Goal: Information Seeking & Learning: Learn about a topic

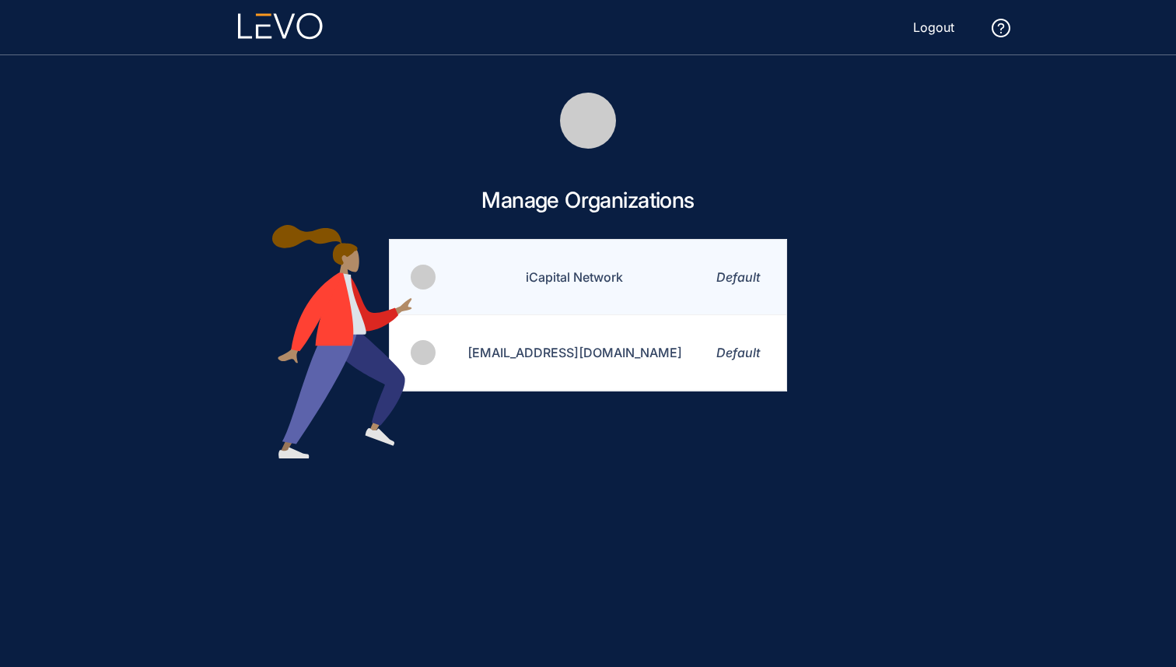
click at [580, 289] on td "iCapital Network" at bounding box center [565, 277] width 256 height 75
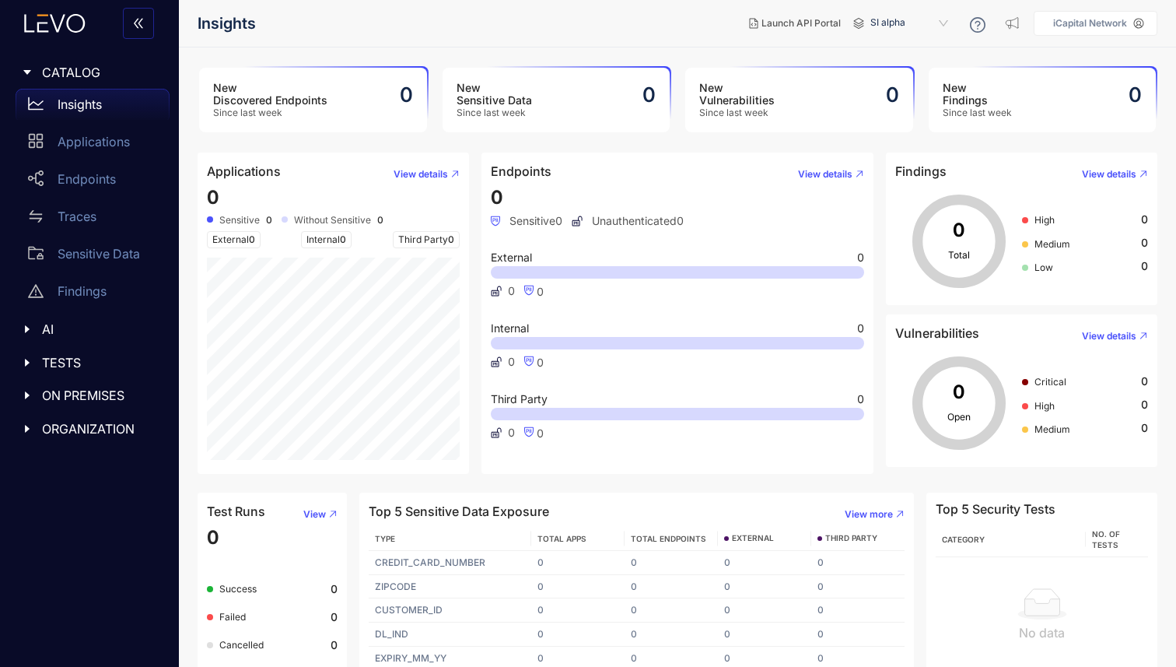
click at [29, 388] on div at bounding box center [32, 395] width 20 height 14
click at [17, 356] on div "TESTS" at bounding box center [89, 362] width 160 height 33
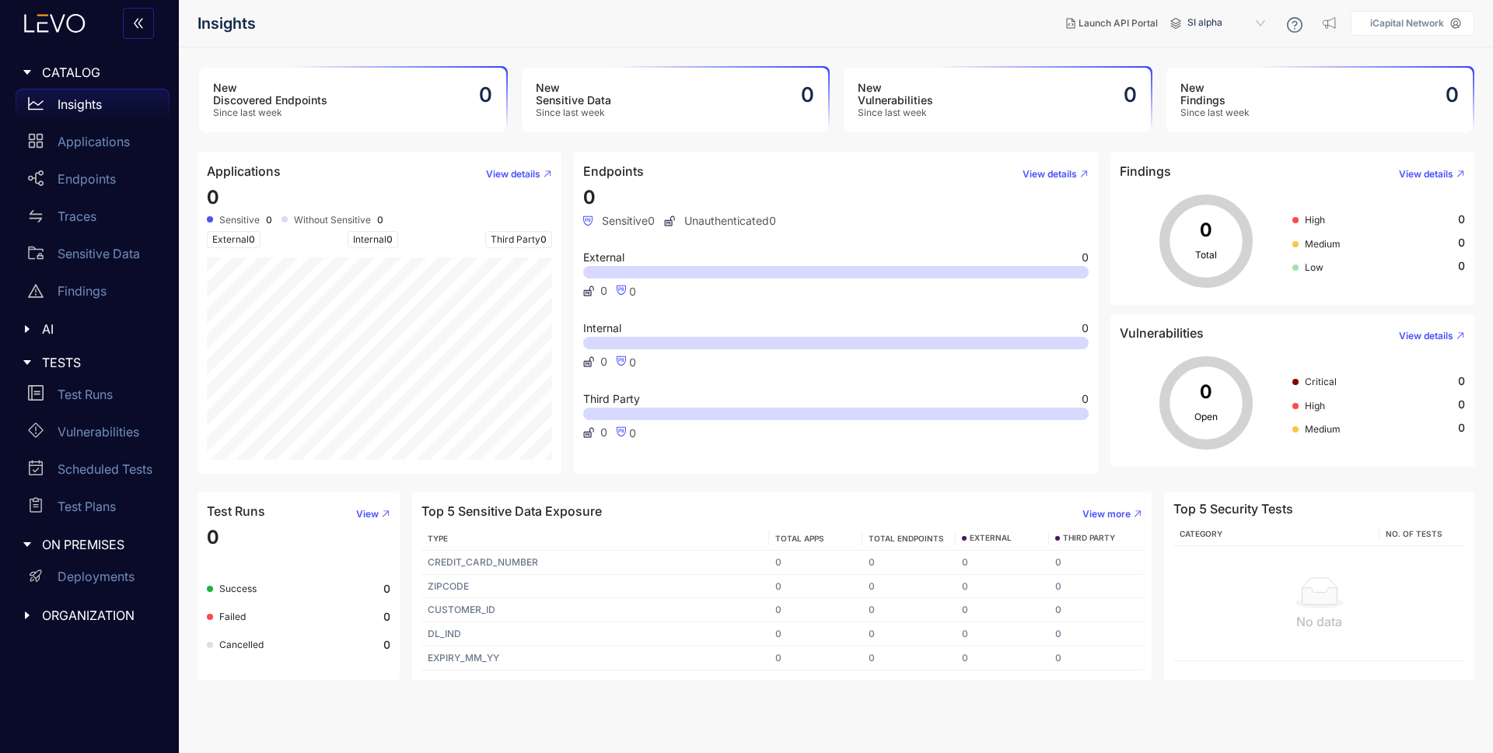
click at [1175, 19] on span "SI alpha" at bounding box center [1228, 23] width 81 height 25
click at [1175, 89] on div "Alts staging" at bounding box center [1234, 89] width 81 height 17
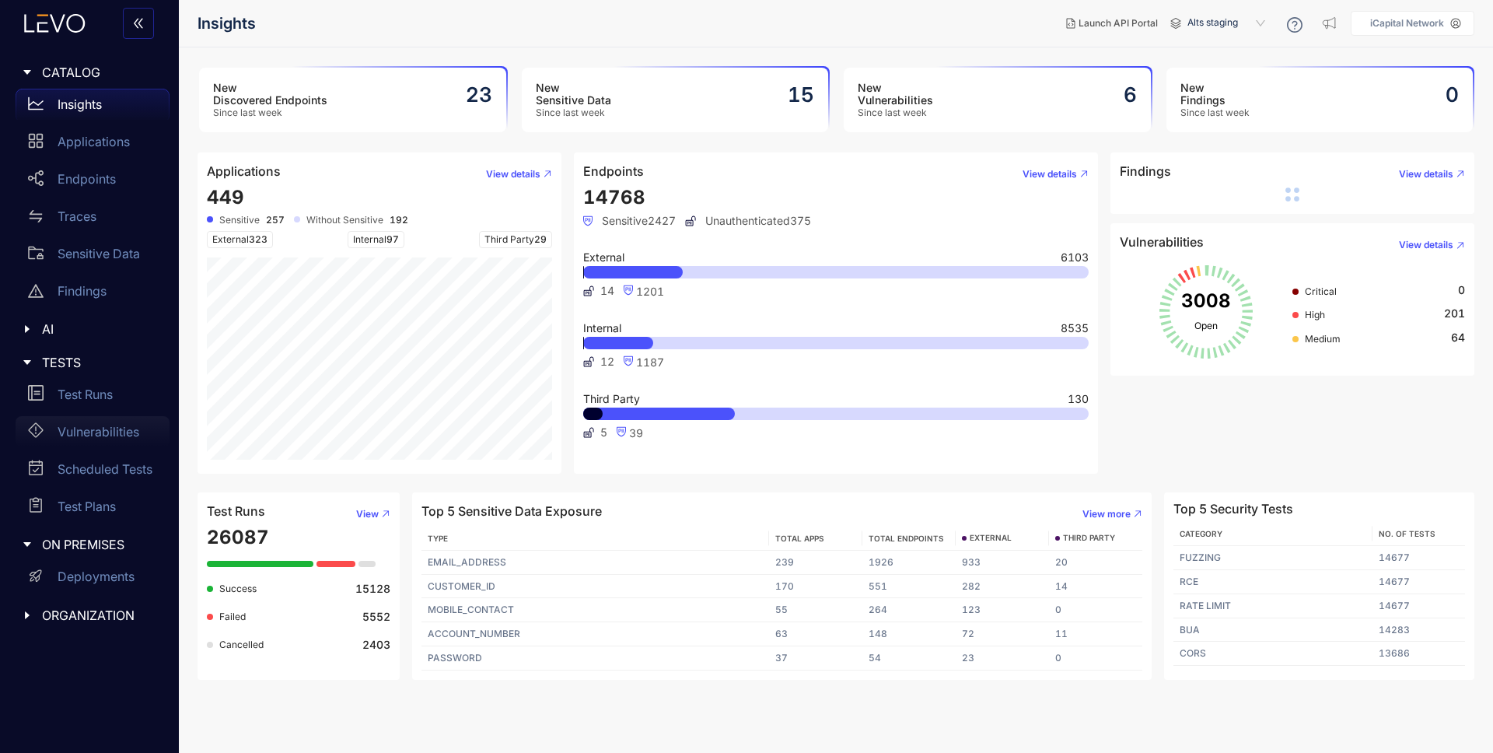
click at [105, 431] on p "Vulnerabilities" at bounding box center [99, 432] width 82 height 14
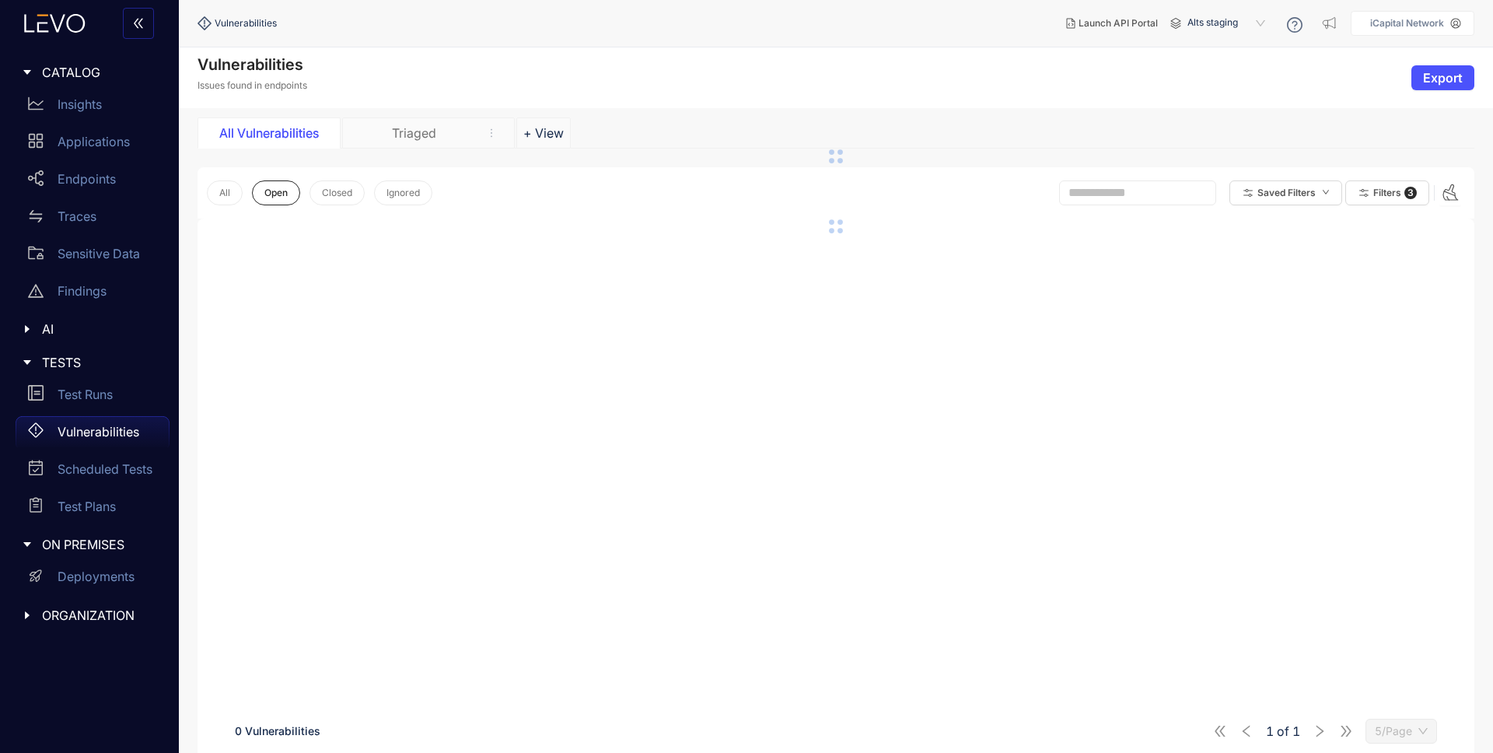
click at [423, 130] on div "Triaged" at bounding box center [413, 133] width 117 height 14
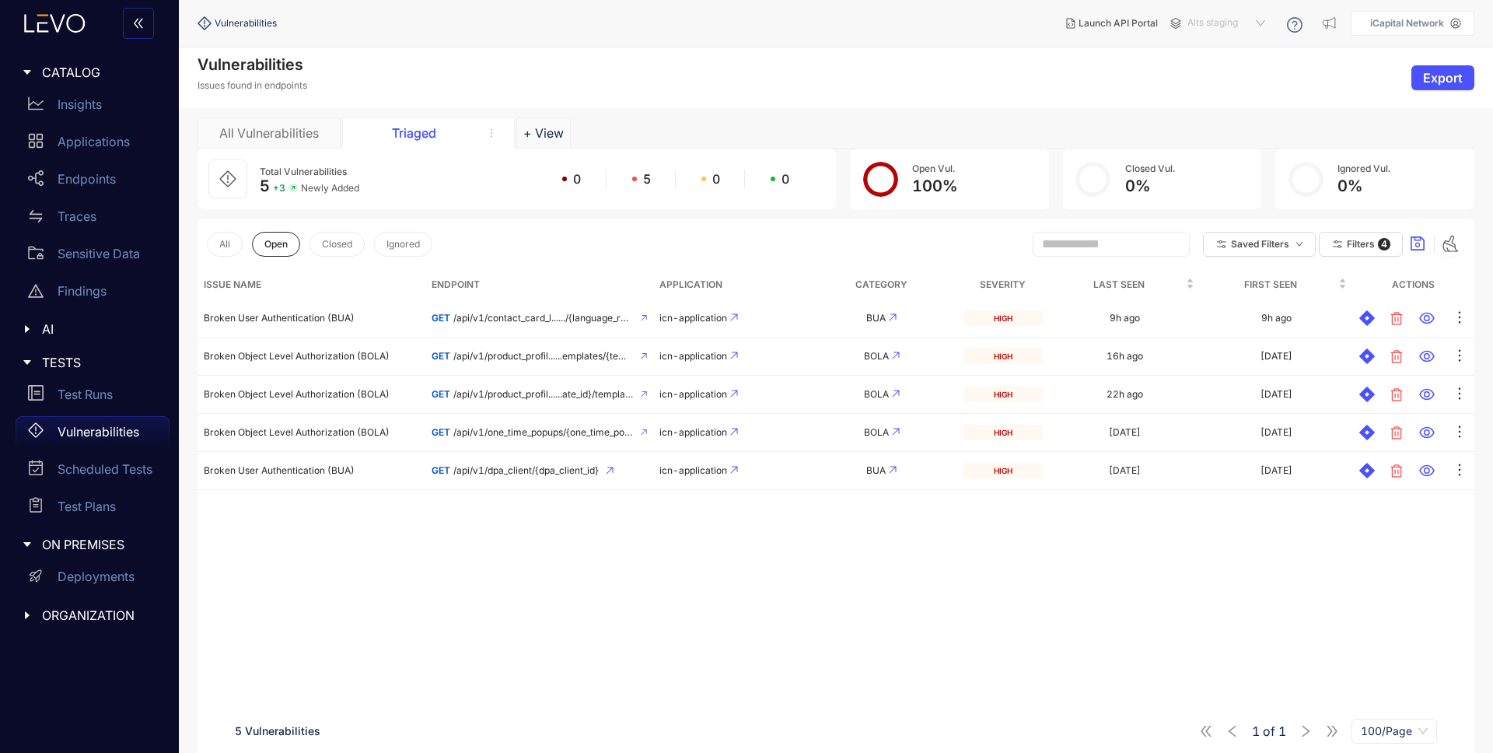
click at [1175, 26] on span "Alts staging" at bounding box center [1228, 23] width 81 height 25
click at [1175, 186] on div "SI QA" at bounding box center [1234, 190] width 81 height 17
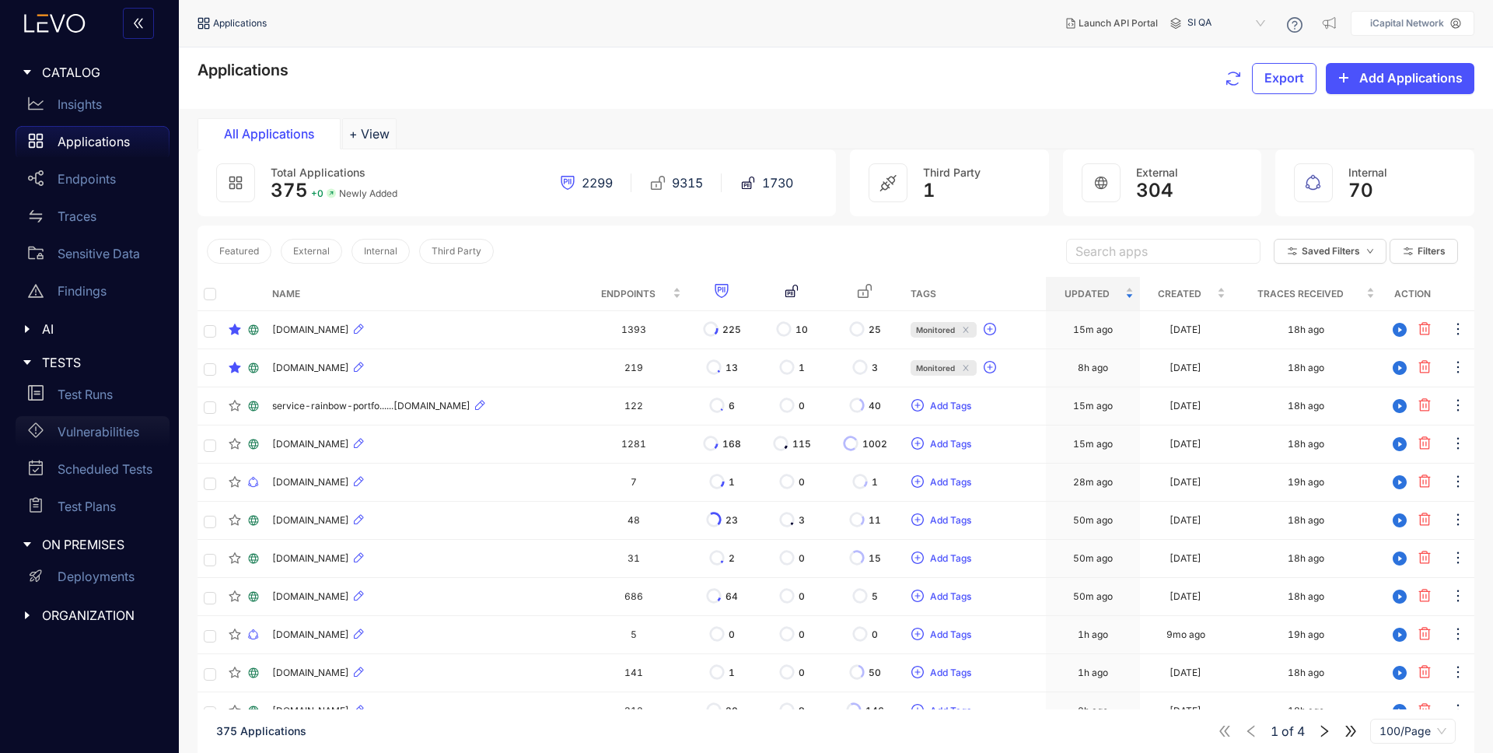
click at [108, 443] on div "Vulnerabilities" at bounding box center [93, 431] width 154 height 31
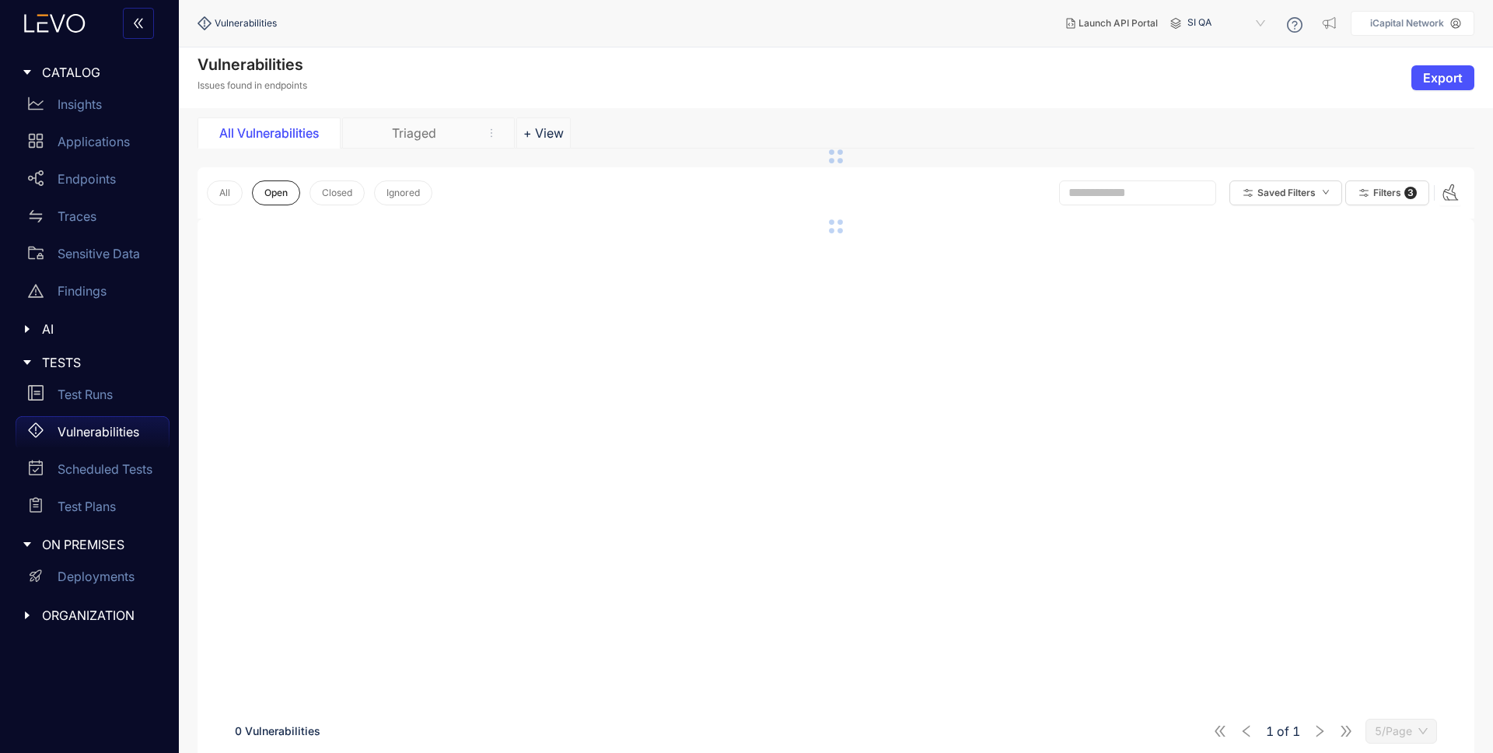
click at [392, 128] on div "Triaged" at bounding box center [428, 132] width 173 height 31
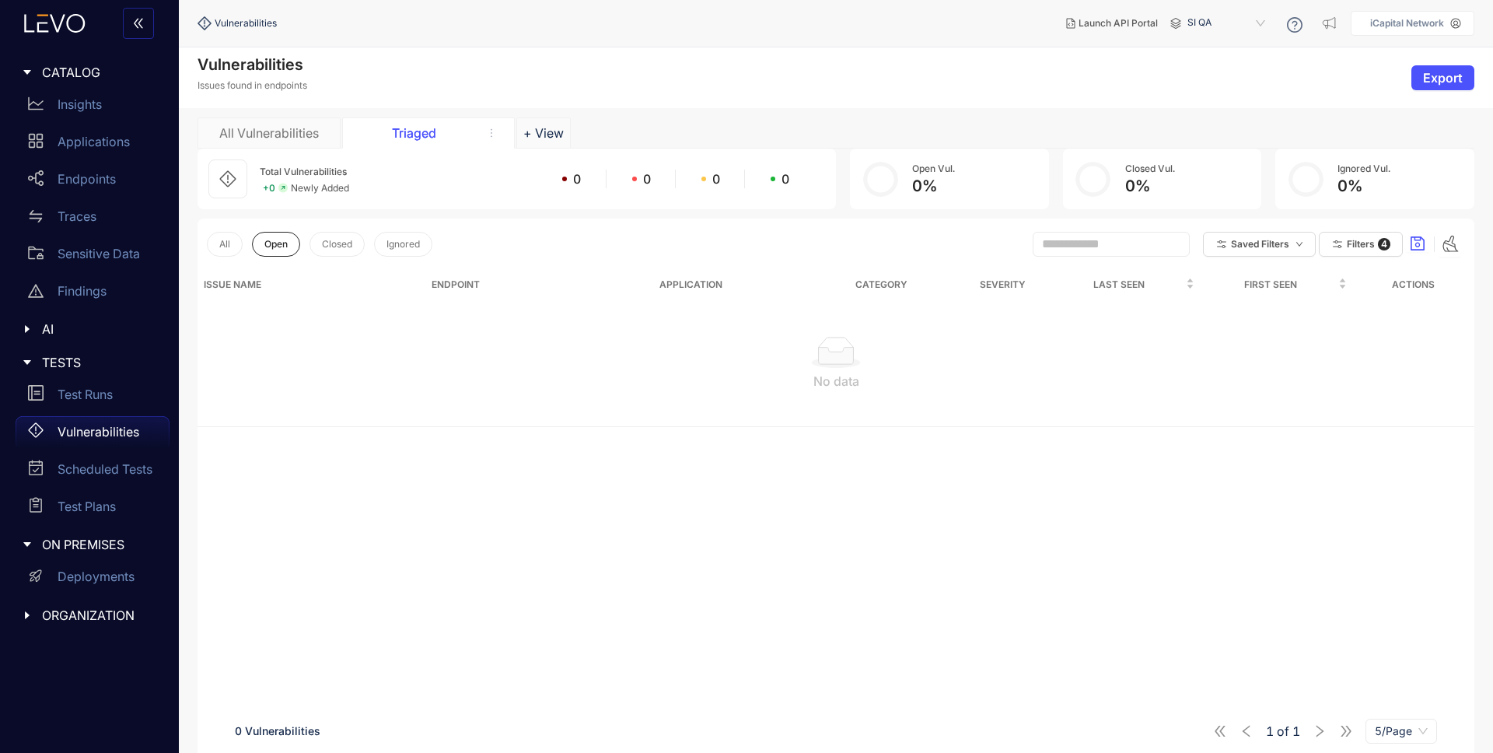
click at [1175, 25] on span "SI QA" at bounding box center [1228, 23] width 81 height 25
click at [1175, 89] on div "Alts staging" at bounding box center [1234, 89] width 81 height 17
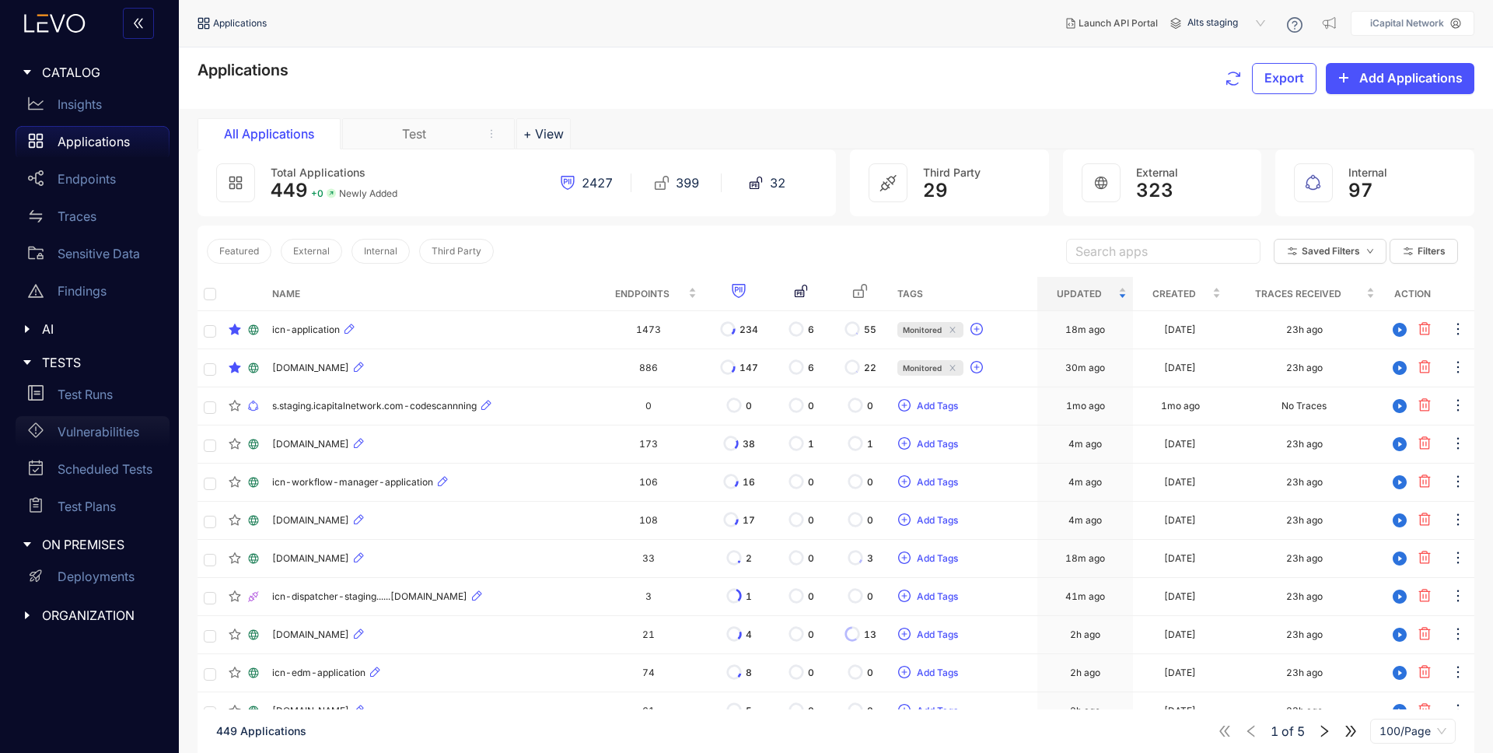
click at [87, 431] on p "Vulnerabilities" at bounding box center [99, 432] width 82 height 14
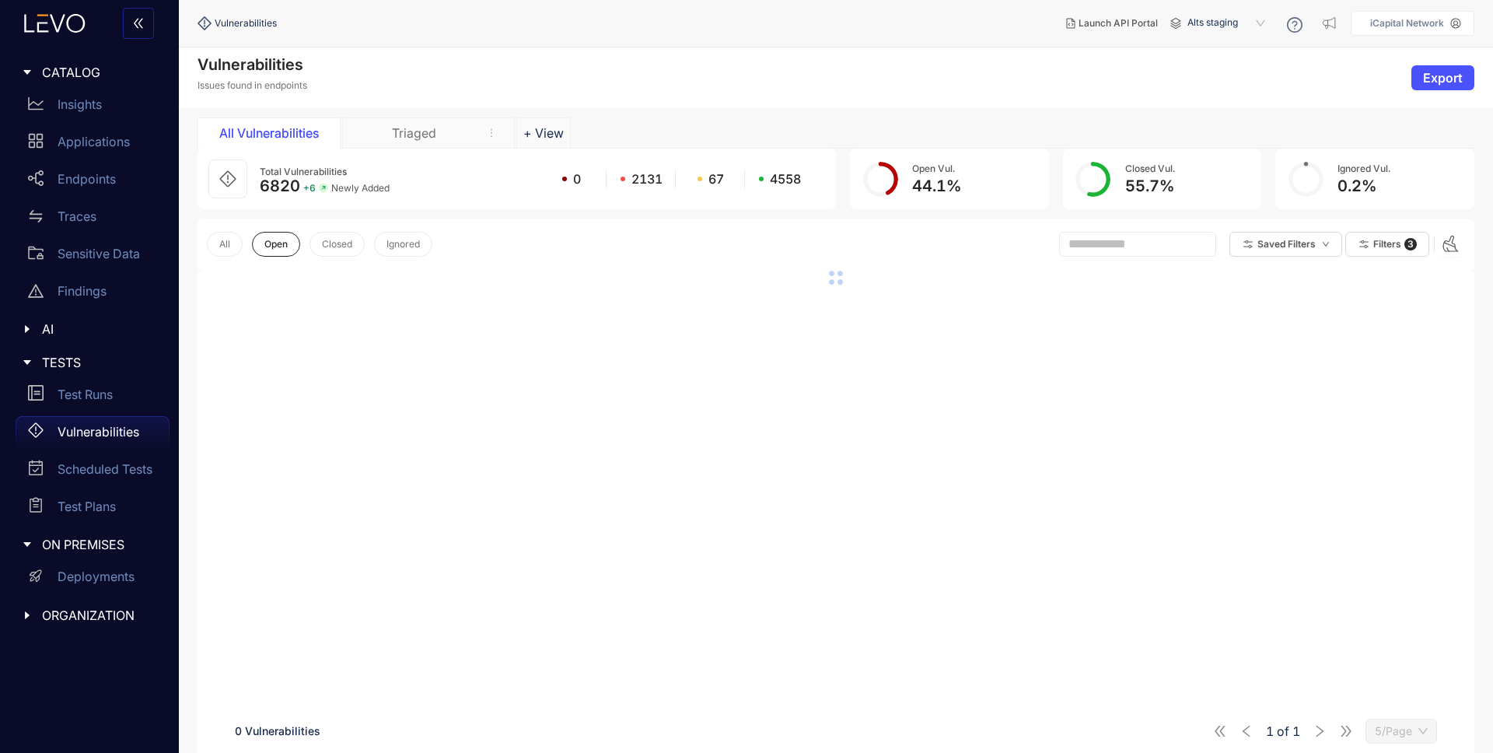
click at [425, 128] on div "Triaged" at bounding box center [413, 133] width 117 height 14
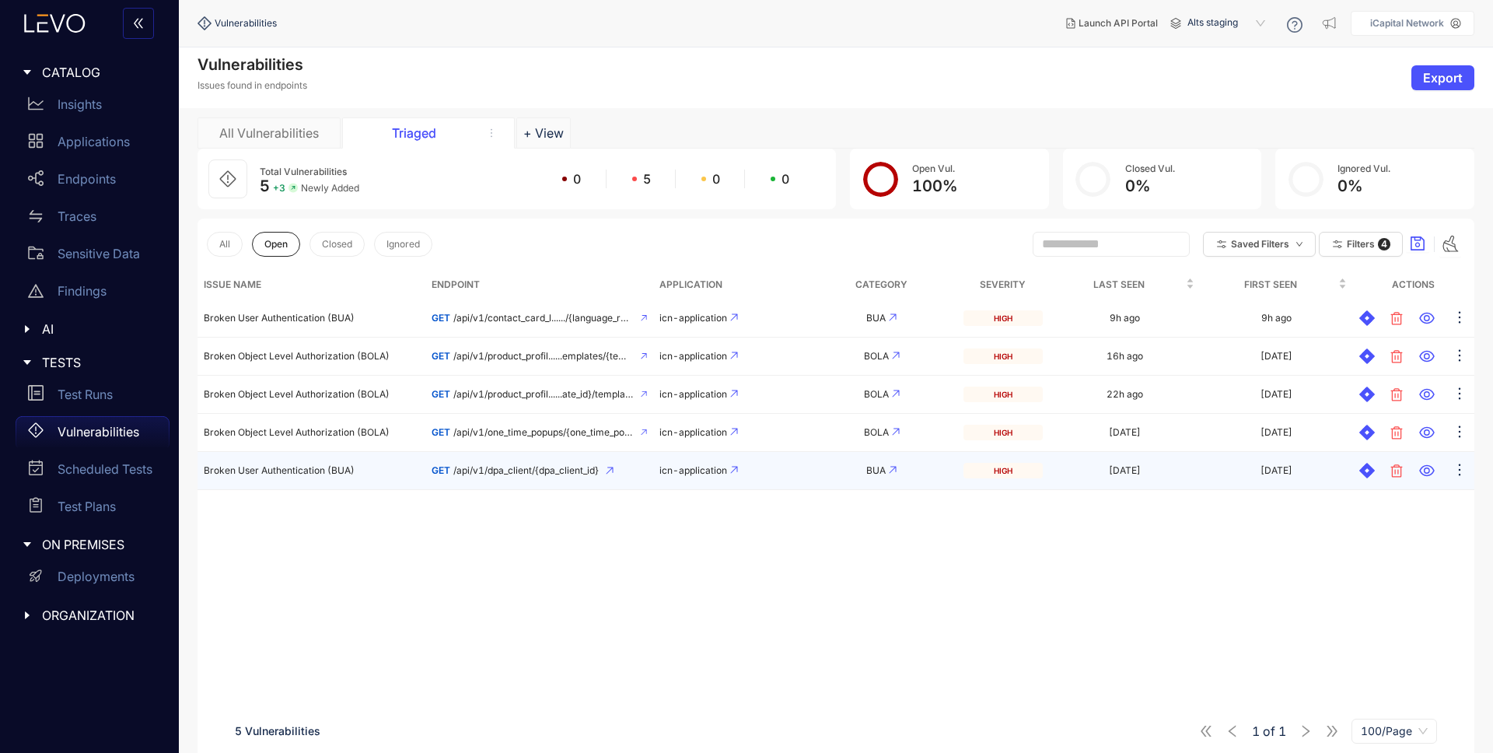
click at [554, 473] on span "/api/v1/dpa_client/{dpa_client_id}" at bounding box center [525, 470] width 145 height 11
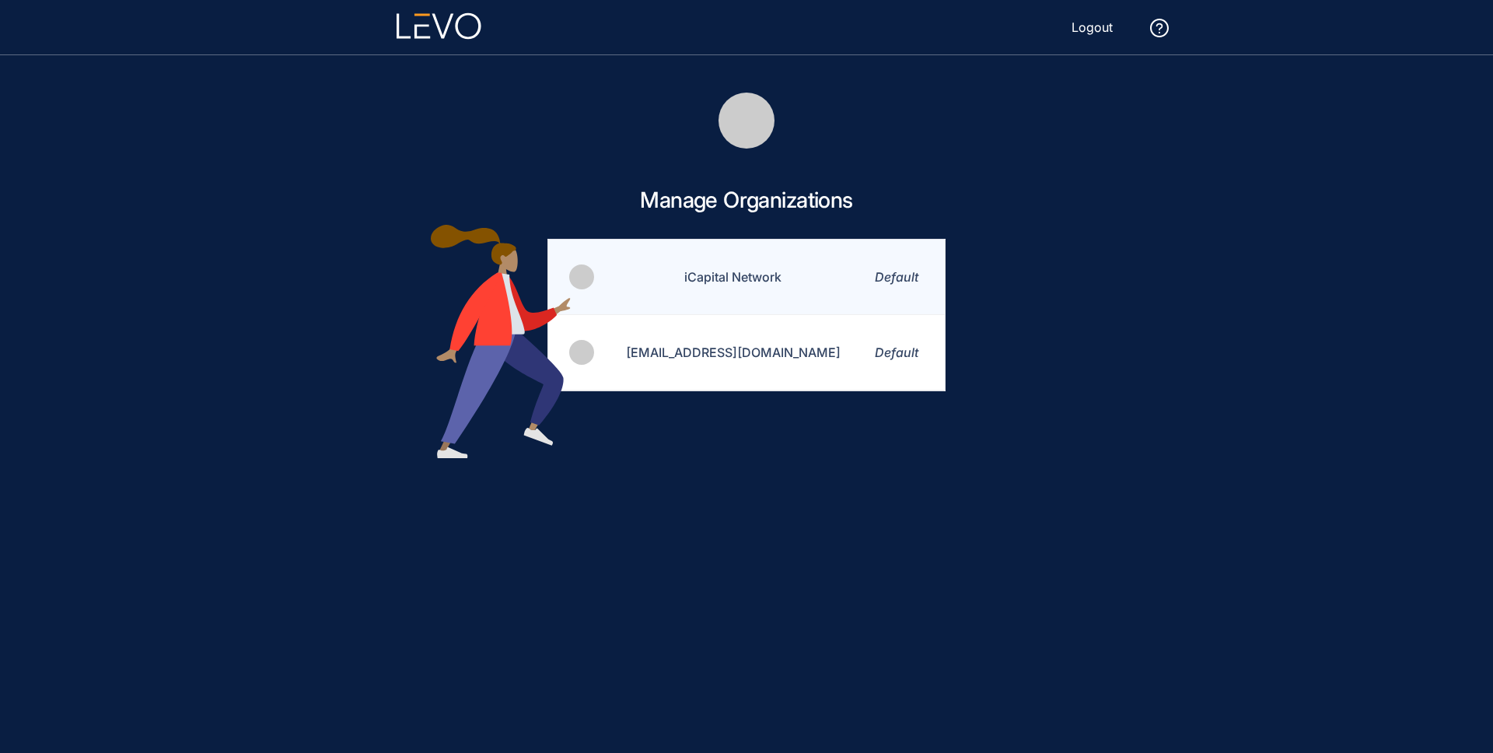
click at [763, 275] on td "iCapital Network" at bounding box center [724, 277] width 256 height 75
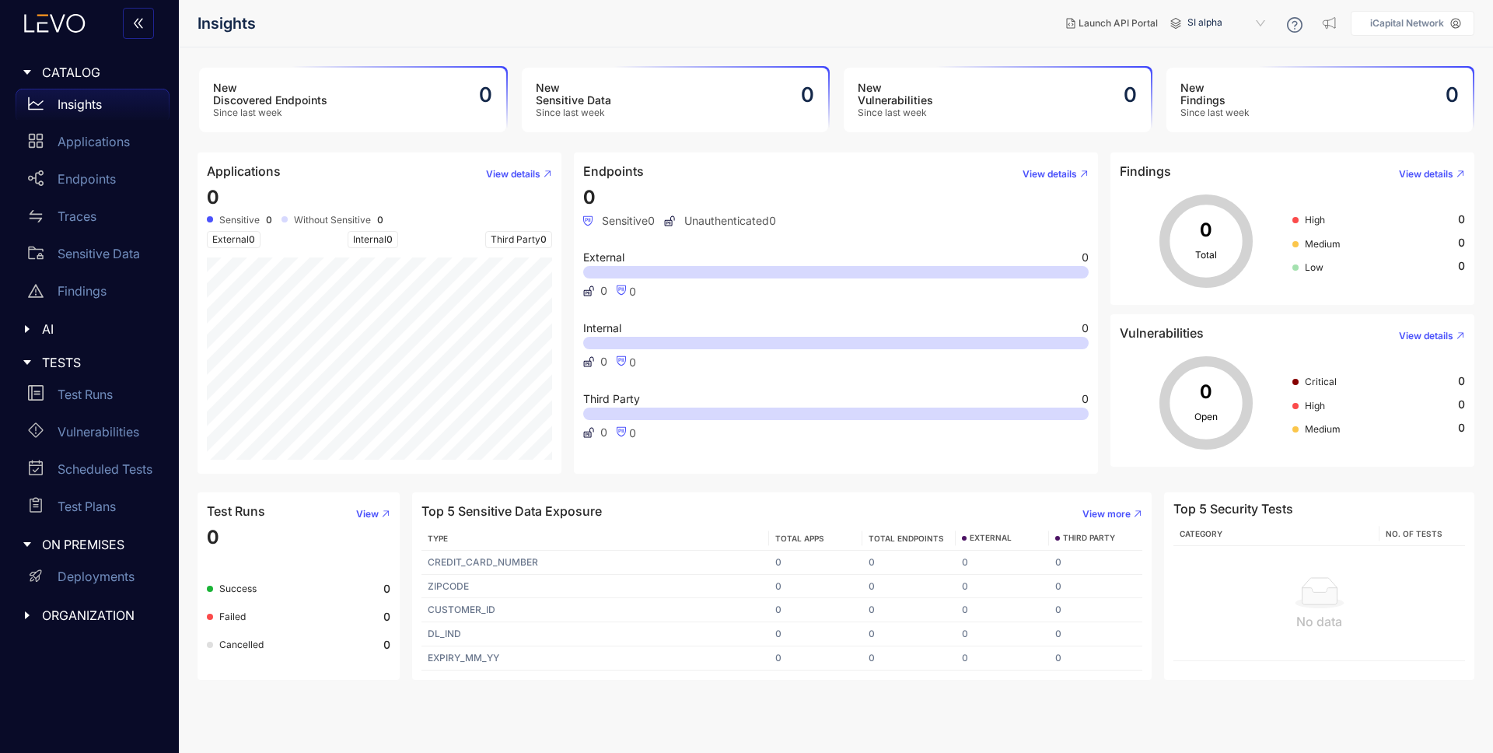
click at [30, 616] on icon "caret-right" at bounding box center [27, 615] width 11 height 11
click at [1120, 19] on span "Launch API Portal" at bounding box center [1118, 23] width 79 height 11
